Goal: Transaction & Acquisition: Purchase product/service

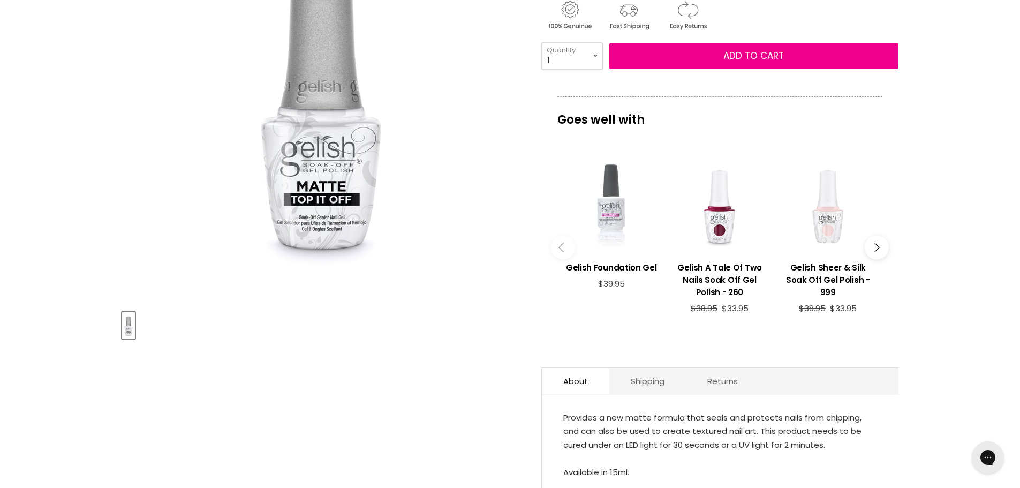
scroll to position [107, 0]
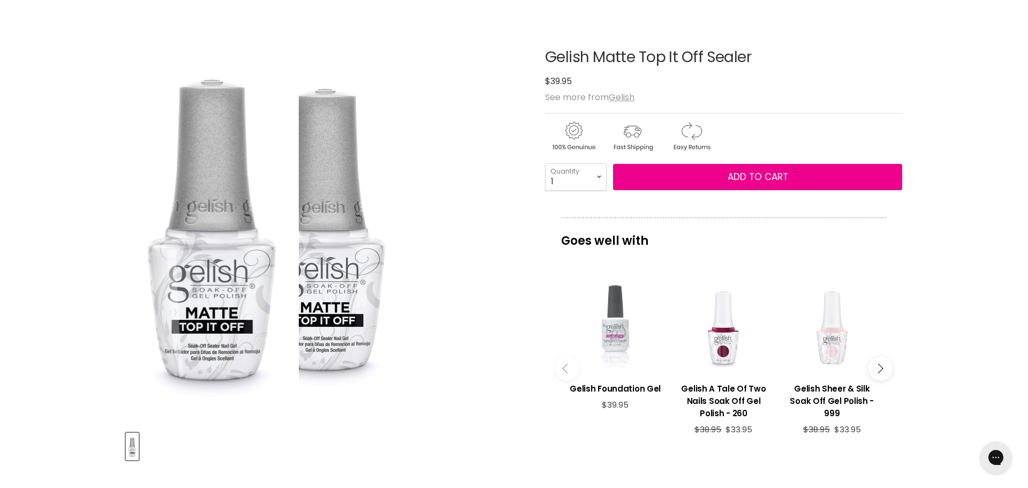
click at [349, 282] on img "Gelish Matte Top It Off Sealer image. Click or Scroll to Zoom." at bounding box center [326, 222] width 162 height 375
click at [348, 291] on img "Gelish Matte Top It Off Sealer image. Click or Scroll to Zoom." at bounding box center [326, 222] width 162 height 375
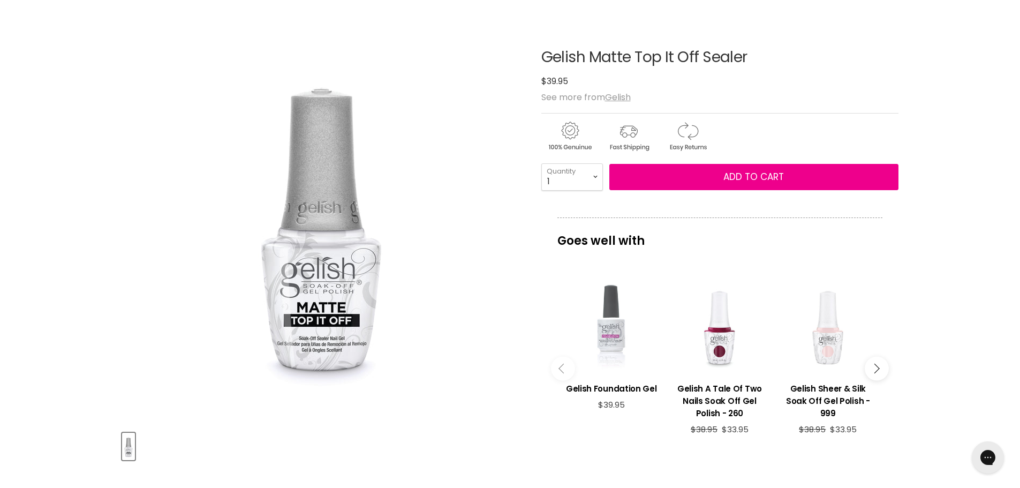
click at [558, 362] on button "Main content" at bounding box center [563, 368] width 24 height 24
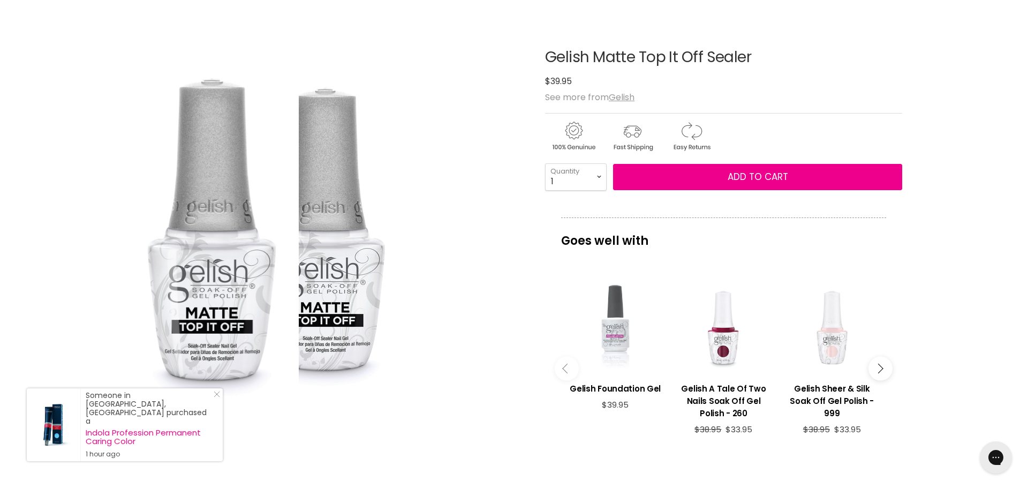
click at [448, 282] on div "Click or scroll to zoom Tap or pinch to zoom" at bounding box center [326, 222] width 400 height 400
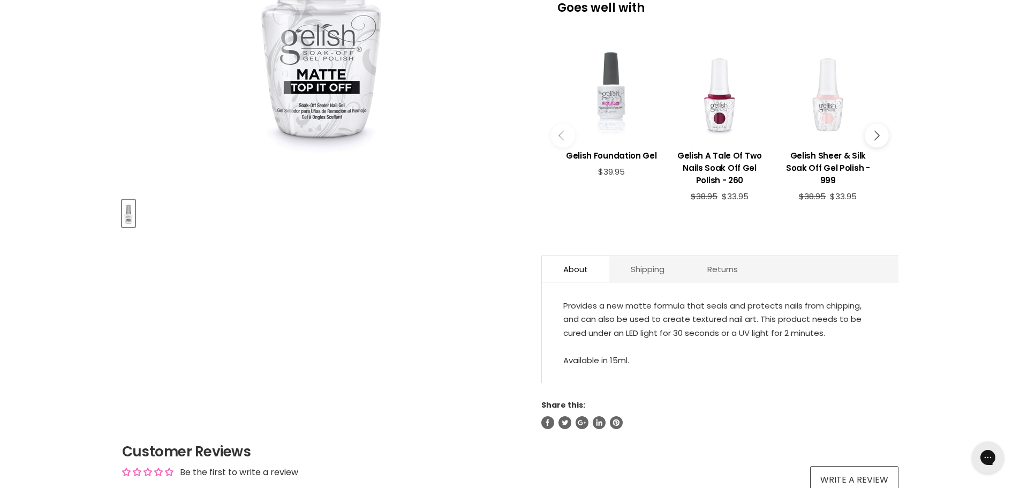
scroll to position [112, 0]
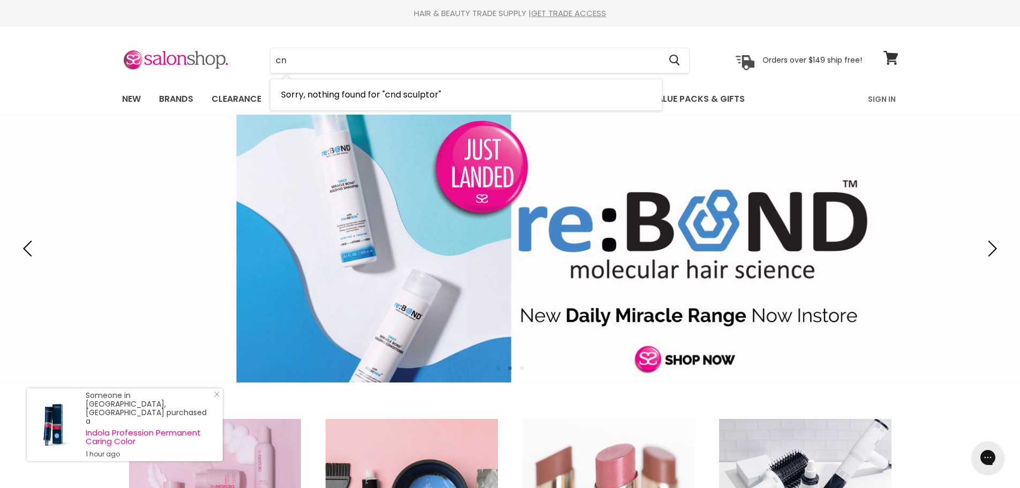
type input "c"
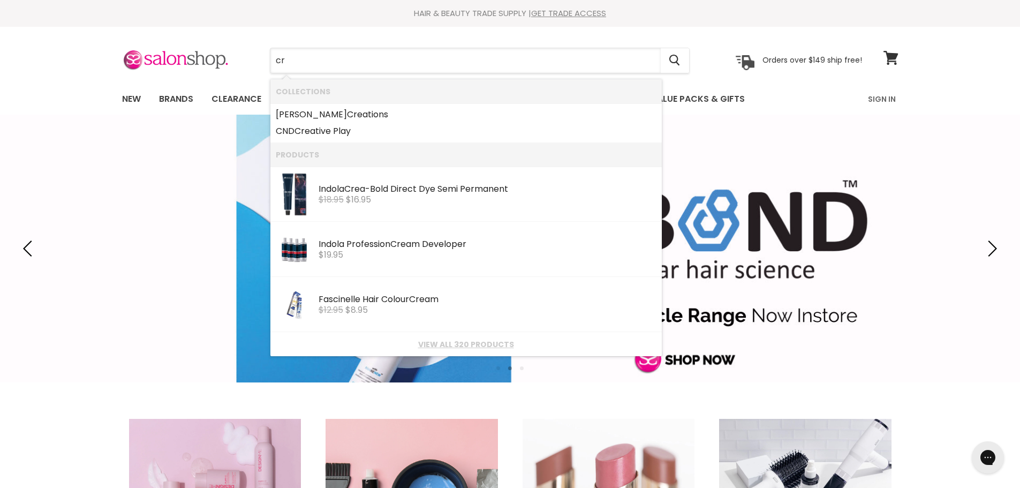
type input "c"
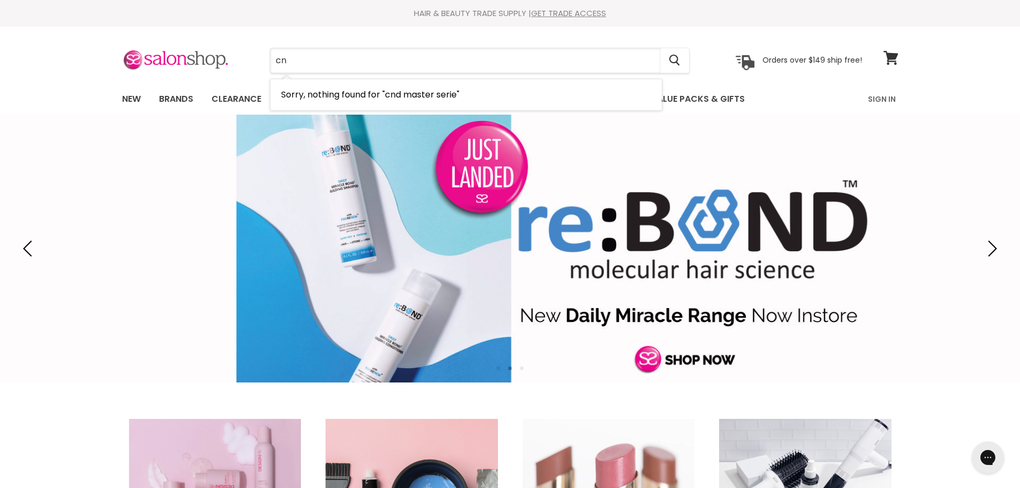
type input "c"
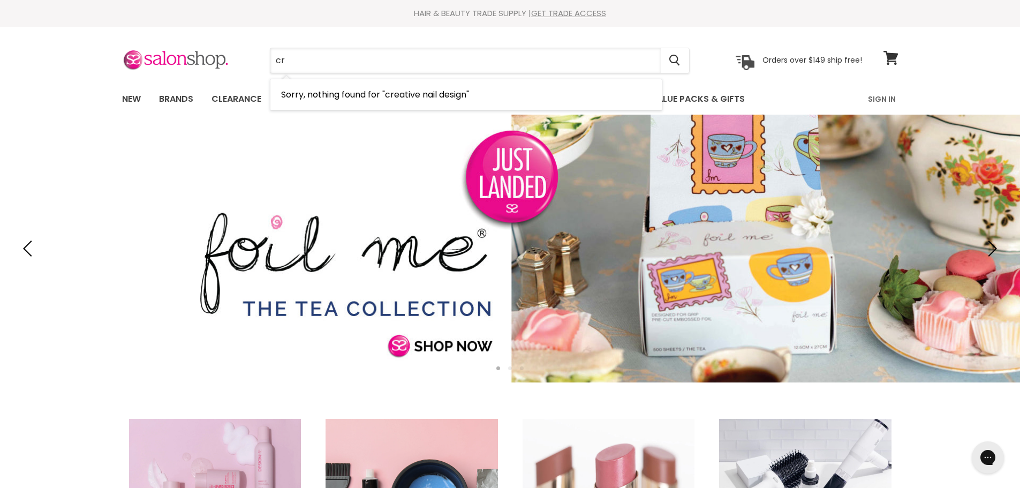
type input "c"
